Goal: Navigation & Orientation: Find specific page/section

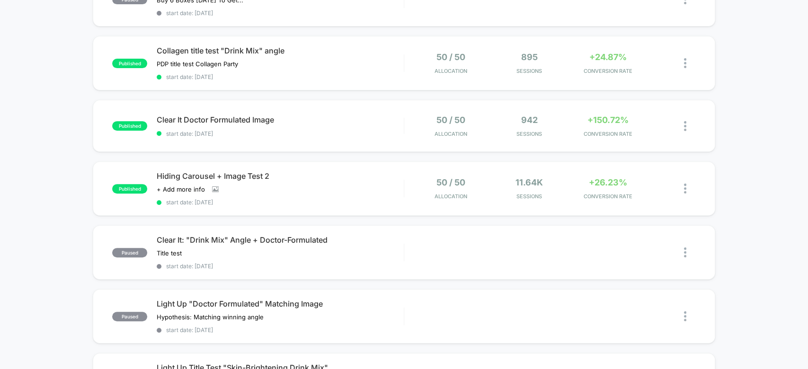
scroll to position [205, 0]
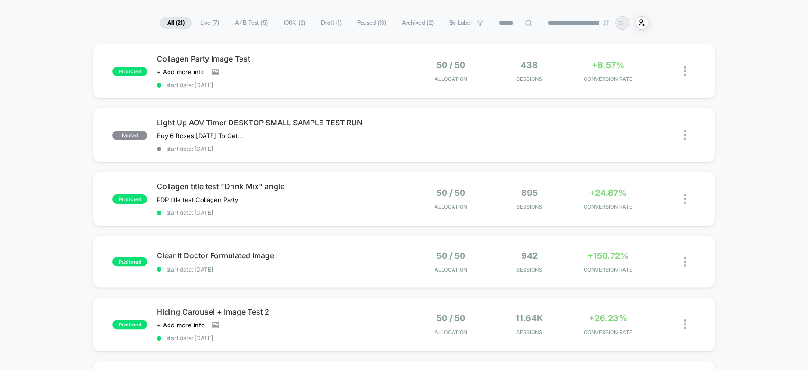
scroll to position [59, 0]
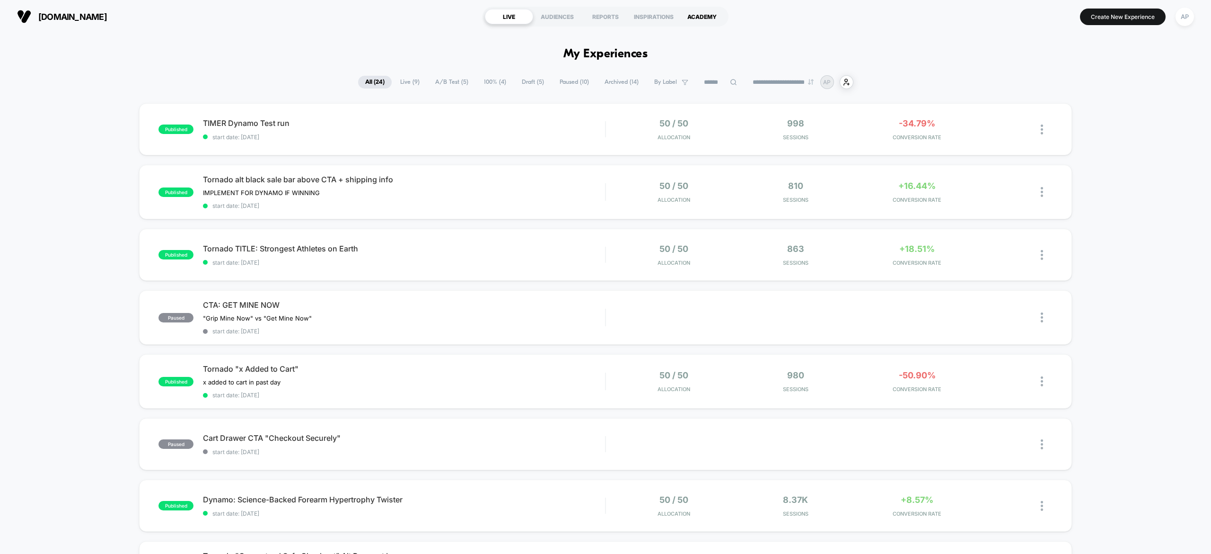
drag, startPoint x: 785, startPoint y: 34, endPoint x: 726, endPoint y: 19, distance: 60.5
click at [726, 19] on div "ACADEMY" at bounding box center [702, 16] width 48 height 15
